Goal: Information Seeking & Learning: Find specific fact

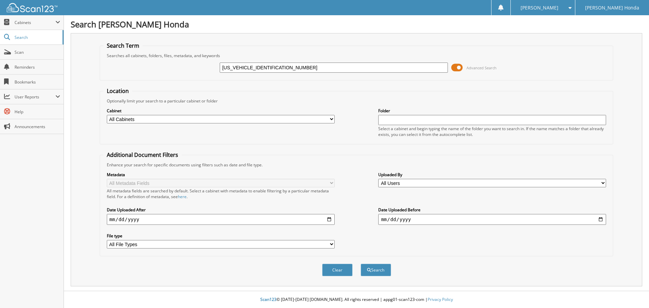
type input "WAUM2BF24SN007620"
click at [361, 264] on button "Search" at bounding box center [376, 270] width 30 height 13
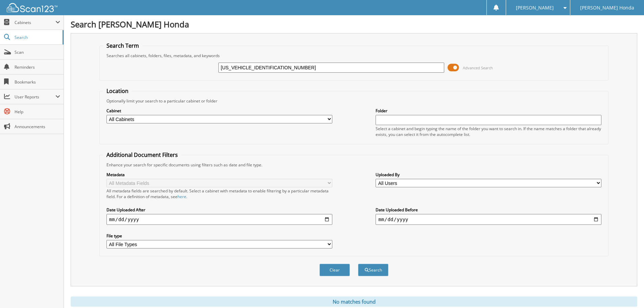
drag, startPoint x: 294, startPoint y: 69, endPoint x: 189, endPoint y: 74, distance: 104.9
click at [189, 74] on div "[US_VEHICLE_IDENTIFICATION_NUMBER] Advanced Search" at bounding box center [354, 67] width 502 height 18
type input "292309"
click at [358, 264] on button "Search" at bounding box center [373, 270] width 30 height 13
